Goal: Task Accomplishment & Management: Manage account settings

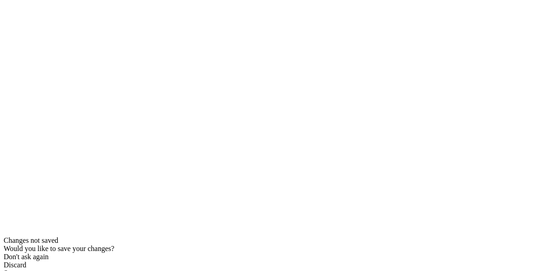
scroll to position [53, 0]
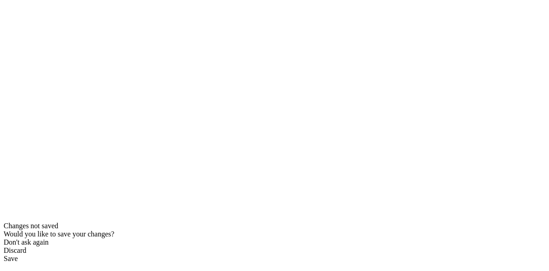
type input "lenzo78@gmail.com"
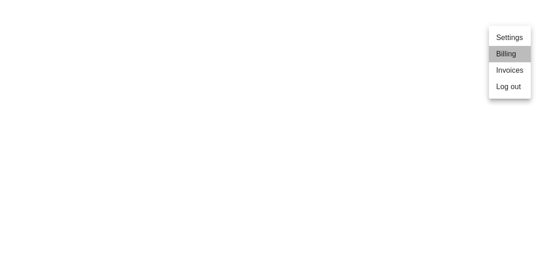
click at [501, 54] on li "Billing" at bounding box center [510, 54] width 42 height 16
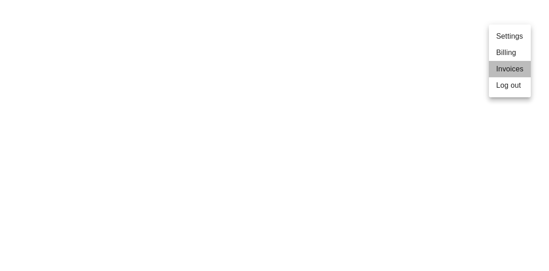
click at [510, 67] on li "Invoices" at bounding box center [510, 69] width 42 height 16
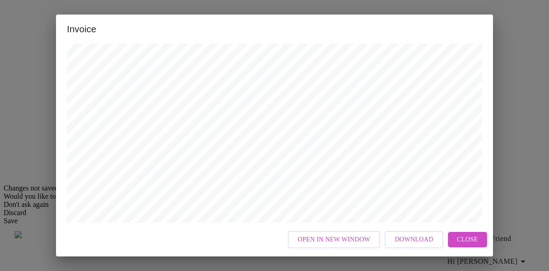
scroll to position [0, 0]
click at [515, 29] on div "Invoice Appointment Receipt Appointment Number: 21250 Status: paid Date of Serv…" at bounding box center [274, 135] width 549 height 271
